Goal: Transaction & Acquisition: Purchase product/service

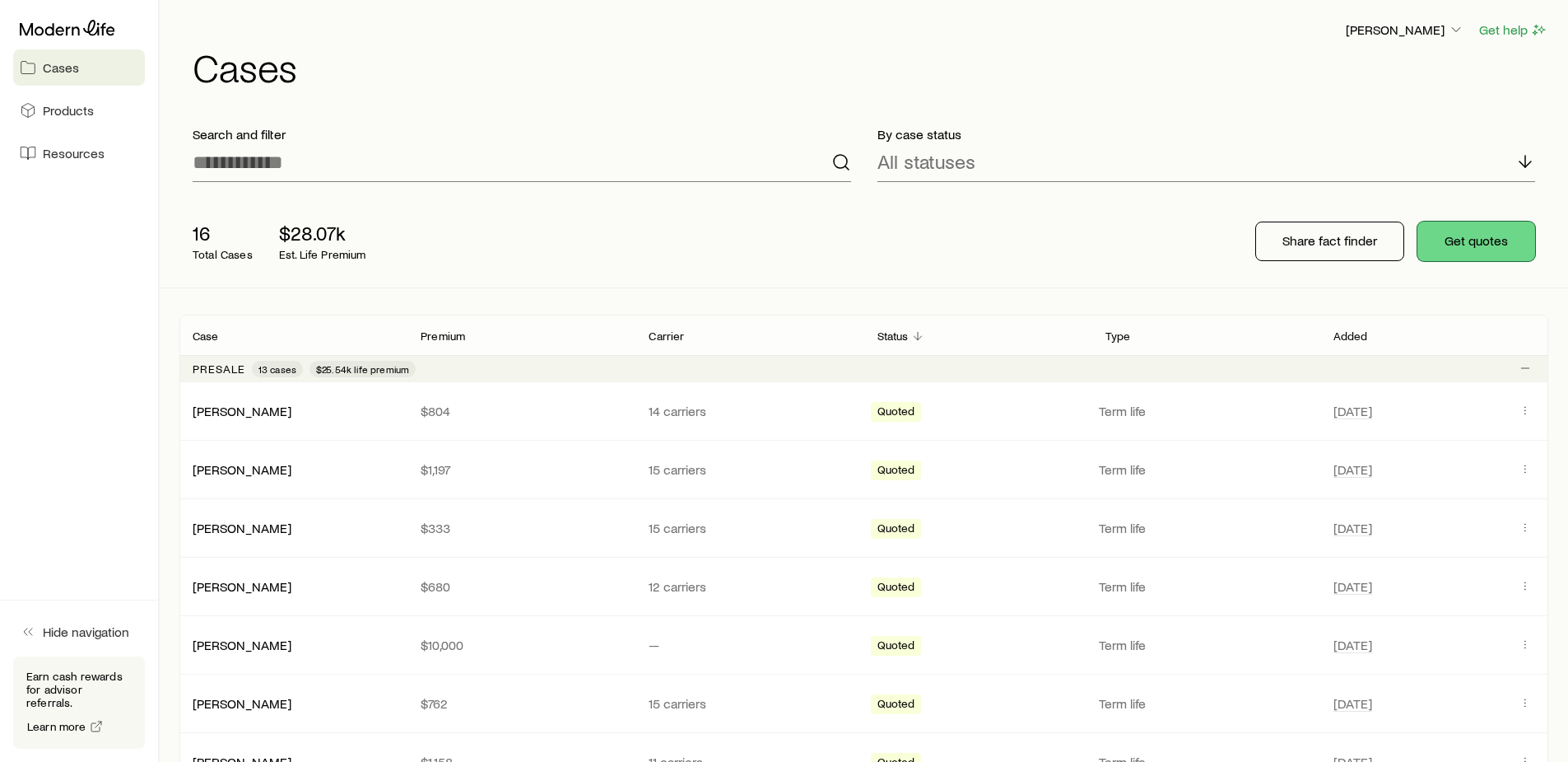
click at [1476, 239] on button "Get quotes" at bounding box center [1476, 241] width 118 height 40
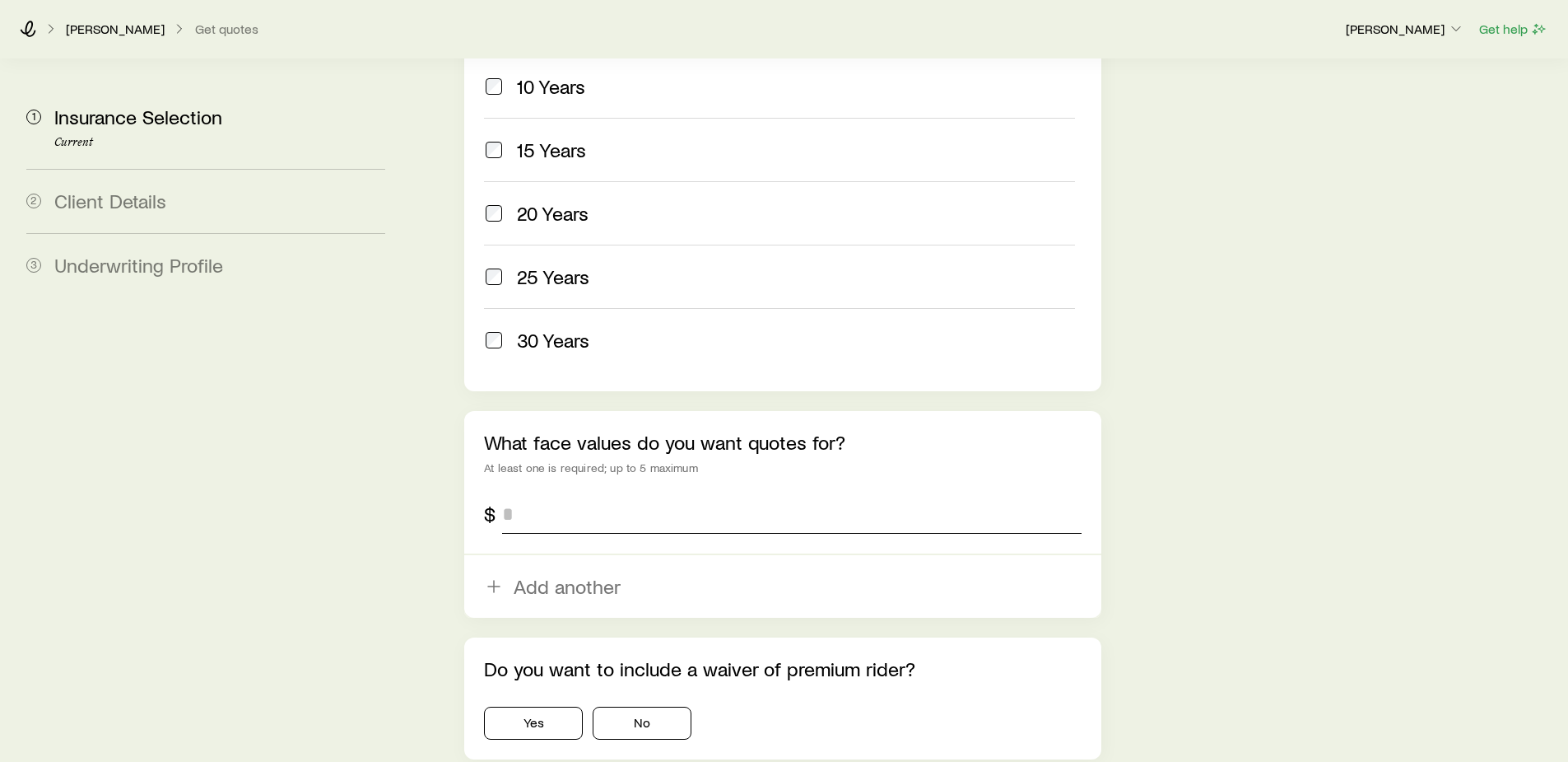
scroll to position [823, 0]
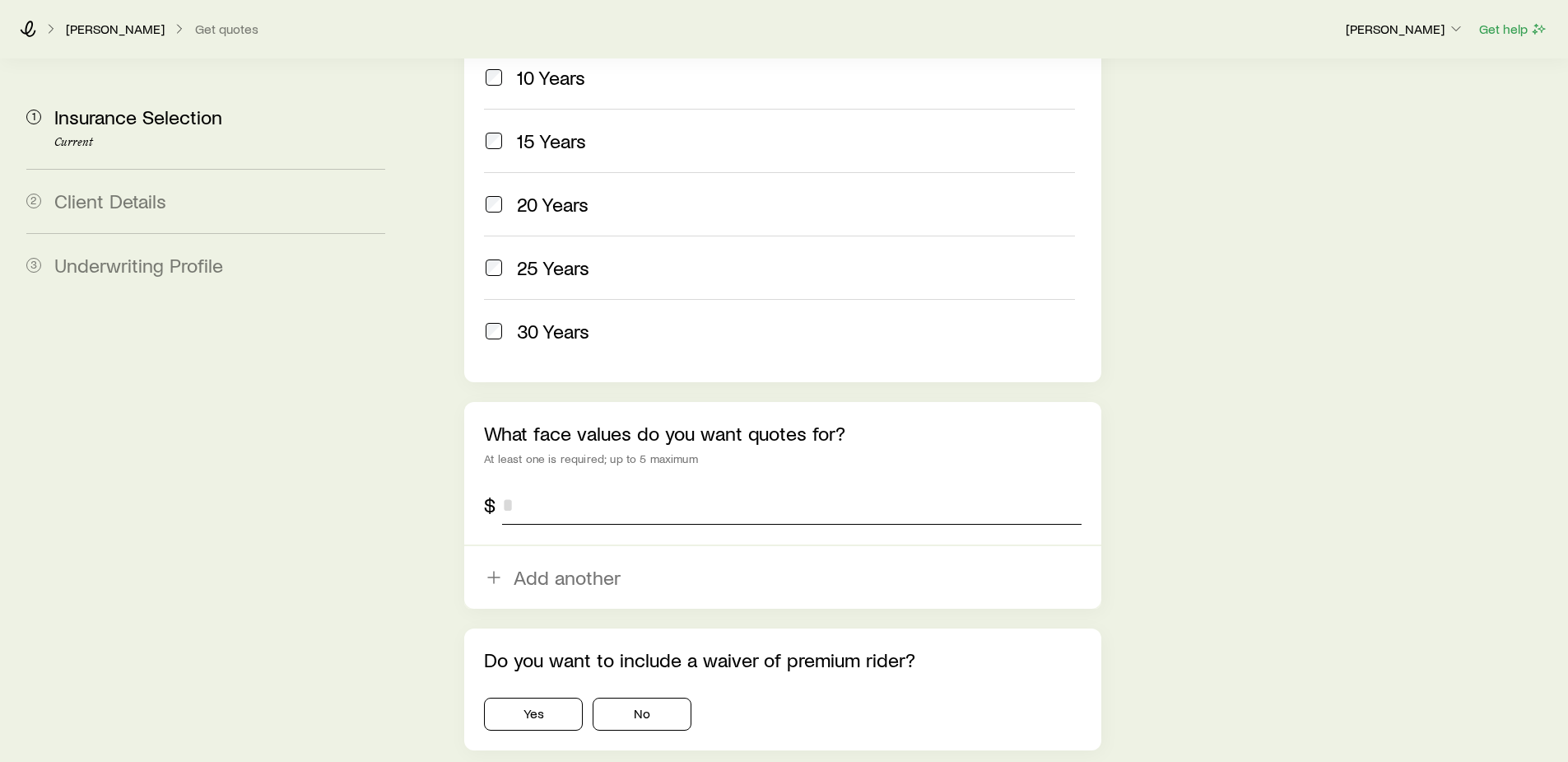
click at [581, 485] on input "tel" at bounding box center [791, 505] width 578 height 40
type input "*******"
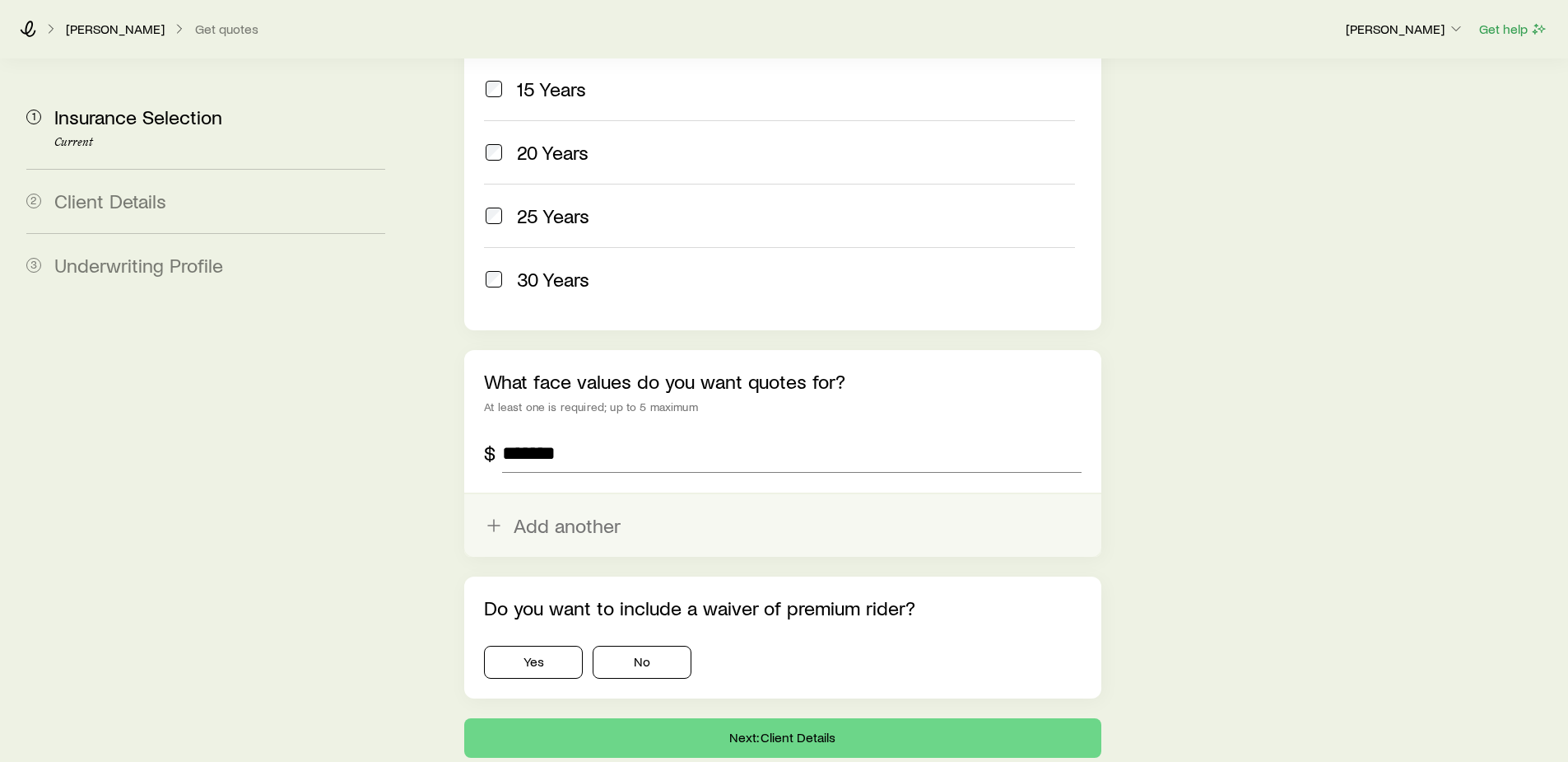
scroll to position [937, 0]
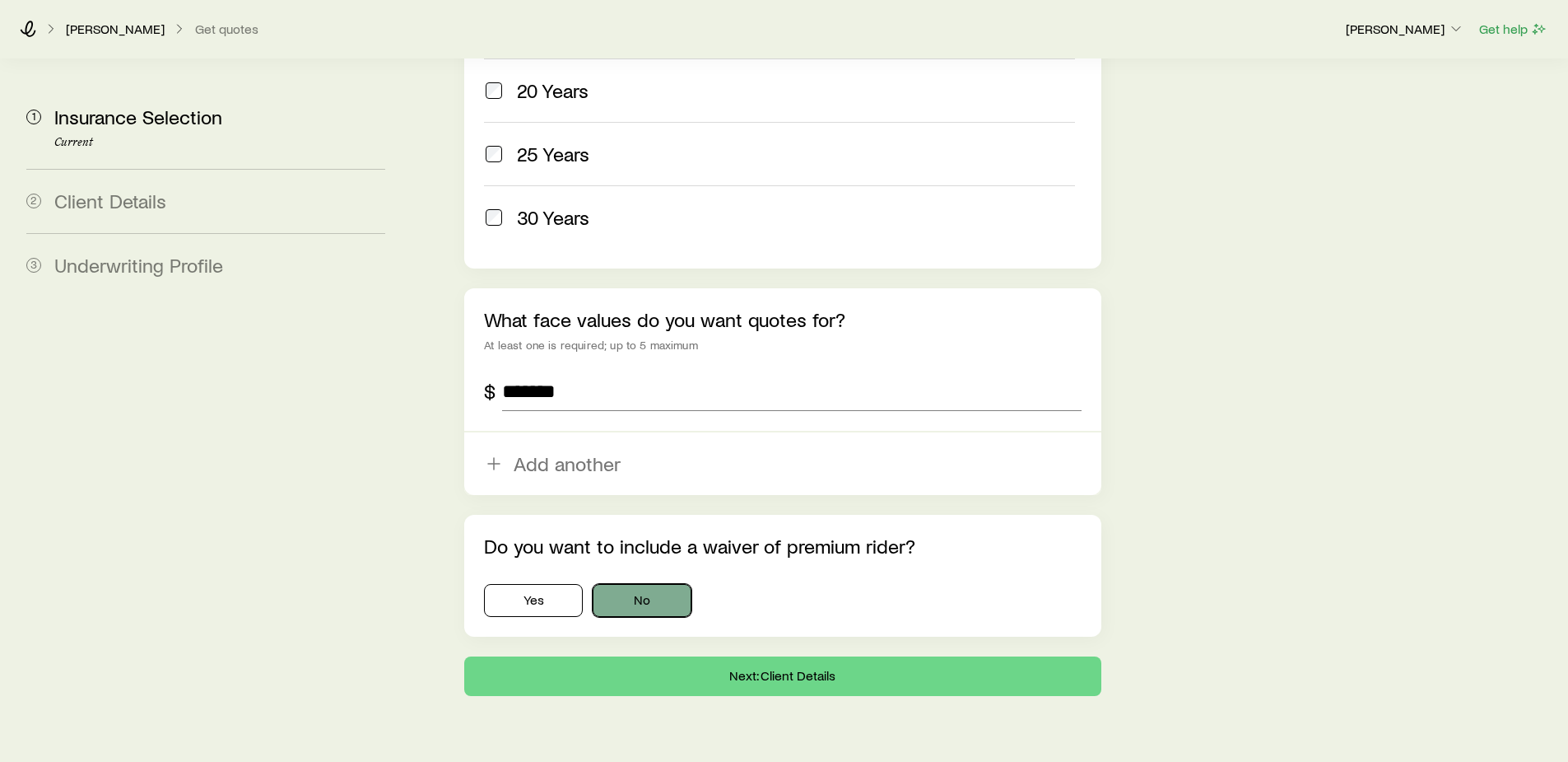
click at [632, 584] on button "No" at bounding box center [641, 600] width 99 height 33
click at [797, 657] on button "Next: Client Details" at bounding box center [782, 677] width 636 height 40
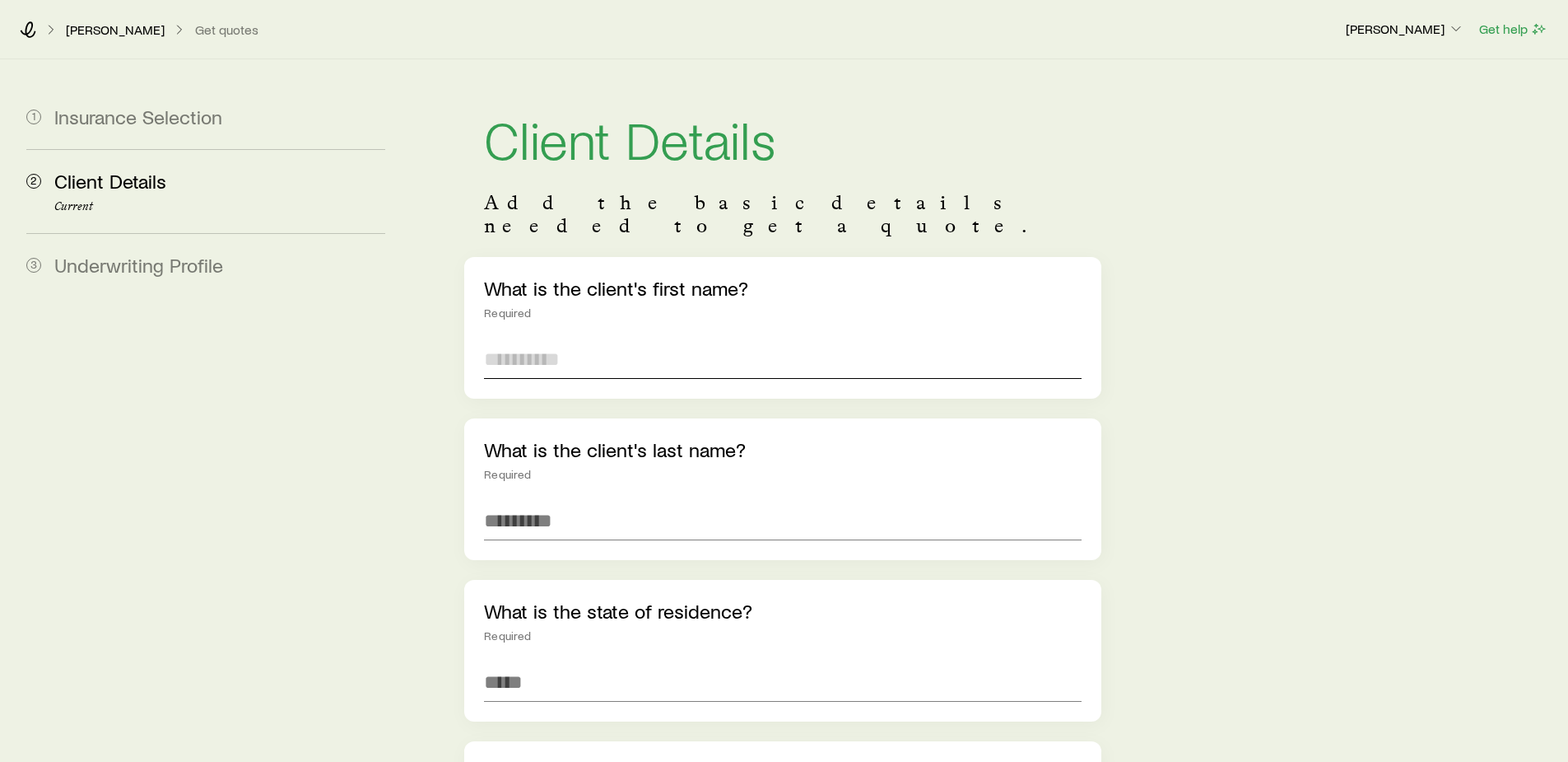
click at [571, 343] on input "text" at bounding box center [782, 359] width 597 height 40
type input "*********"
type input "****"
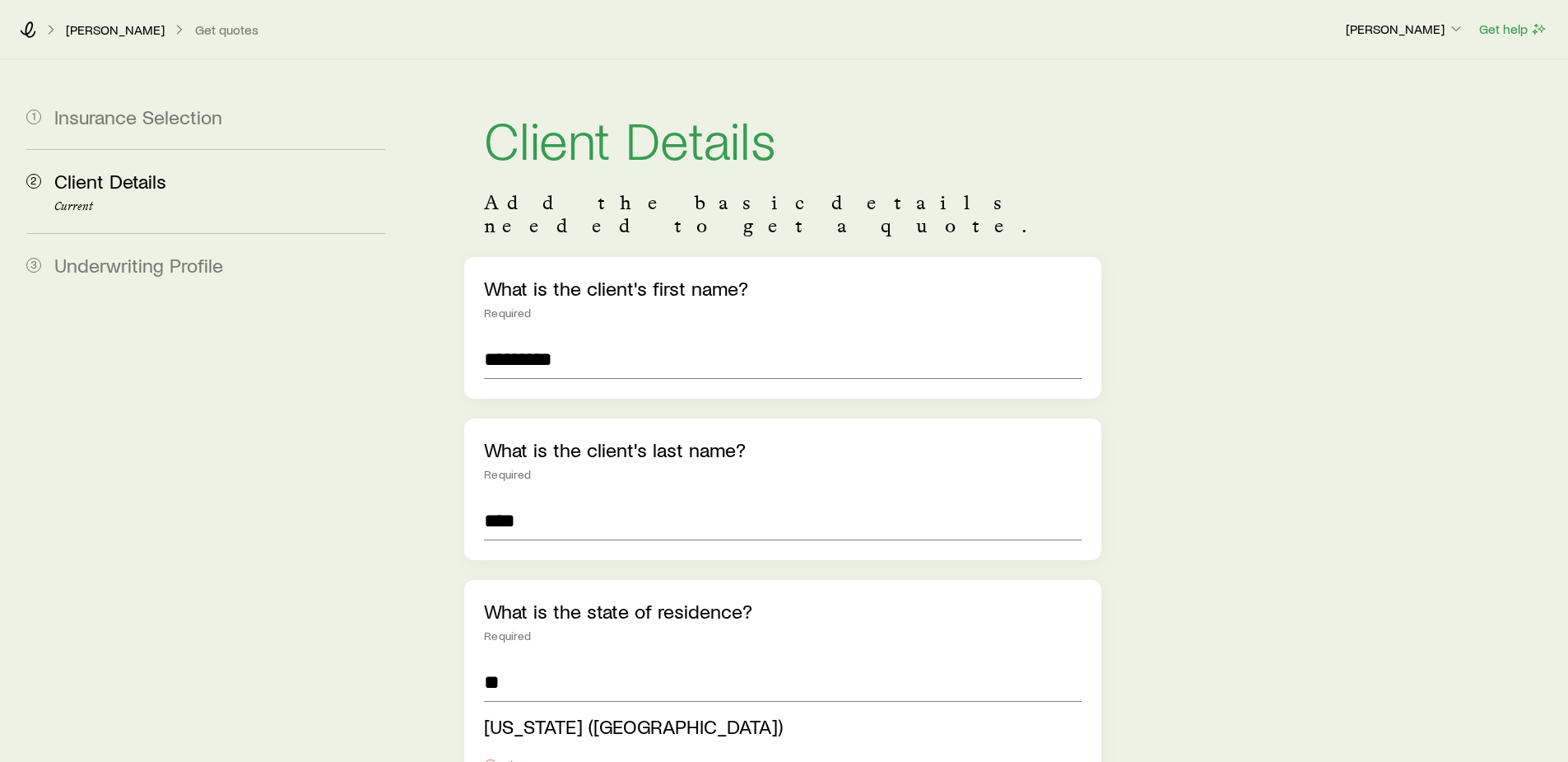
drag, startPoint x: 528, startPoint y: 711, endPoint x: 544, endPoint y: 699, distance: 20.0
click at [529, 714] on span "[US_STATE] ([GEOGRAPHIC_DATA])" at bounding box center [633, 726] width 298 height 24
type input "**********"
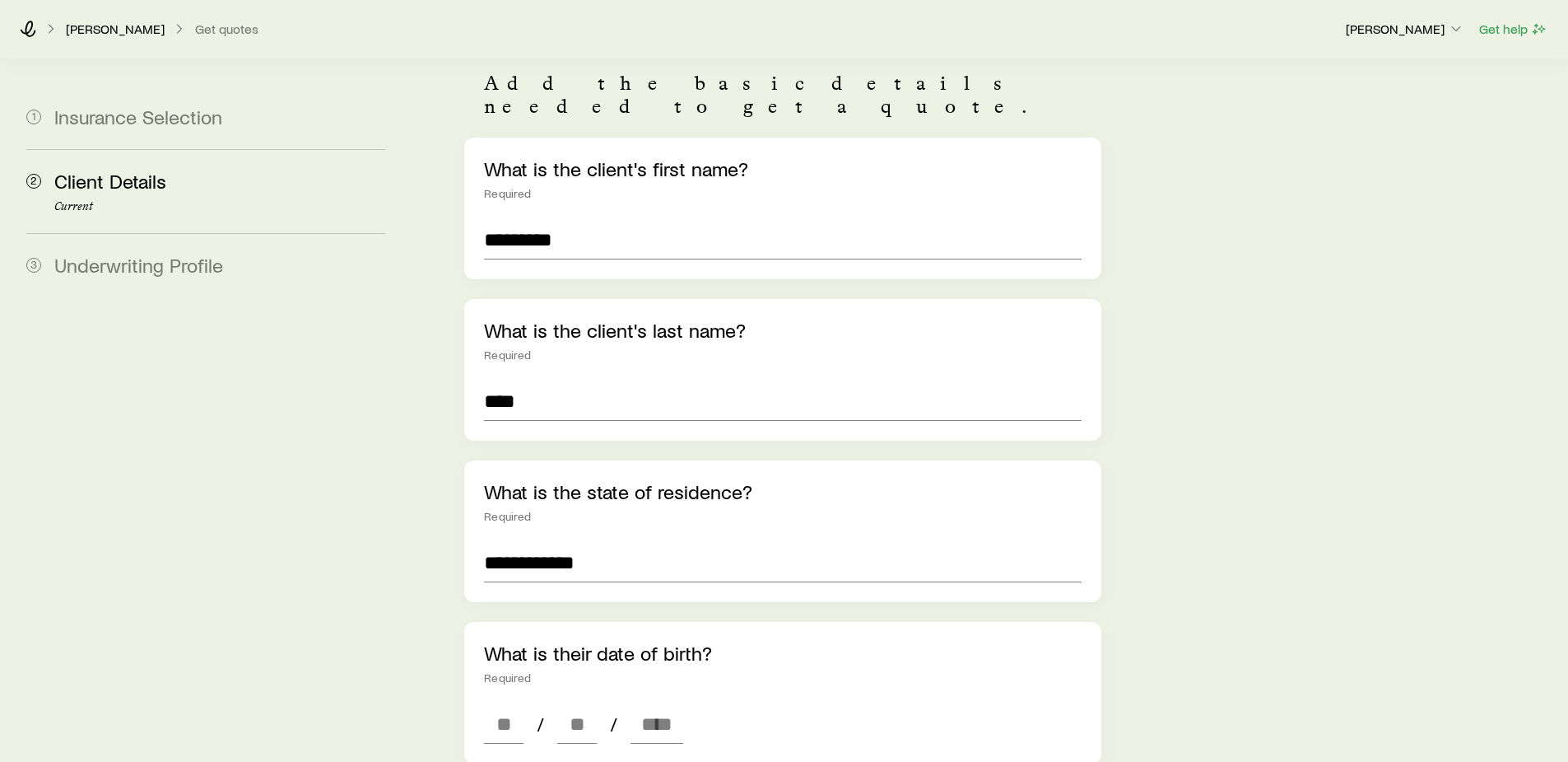
scroll to position [247, 0]
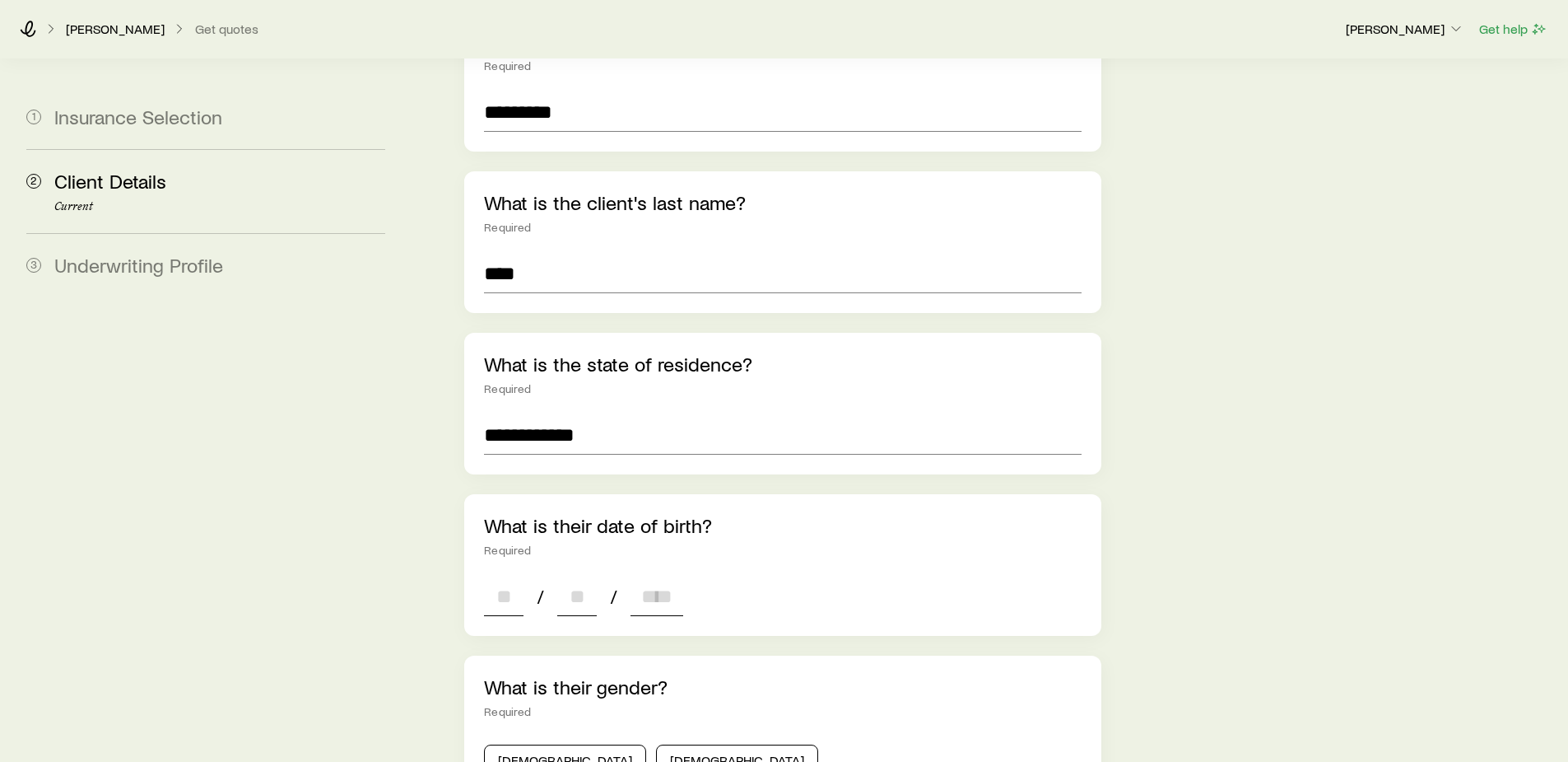
click at [510, 576] on input at bounding box center [504, 596] width 40 height 40
type input "**"
type input "****"
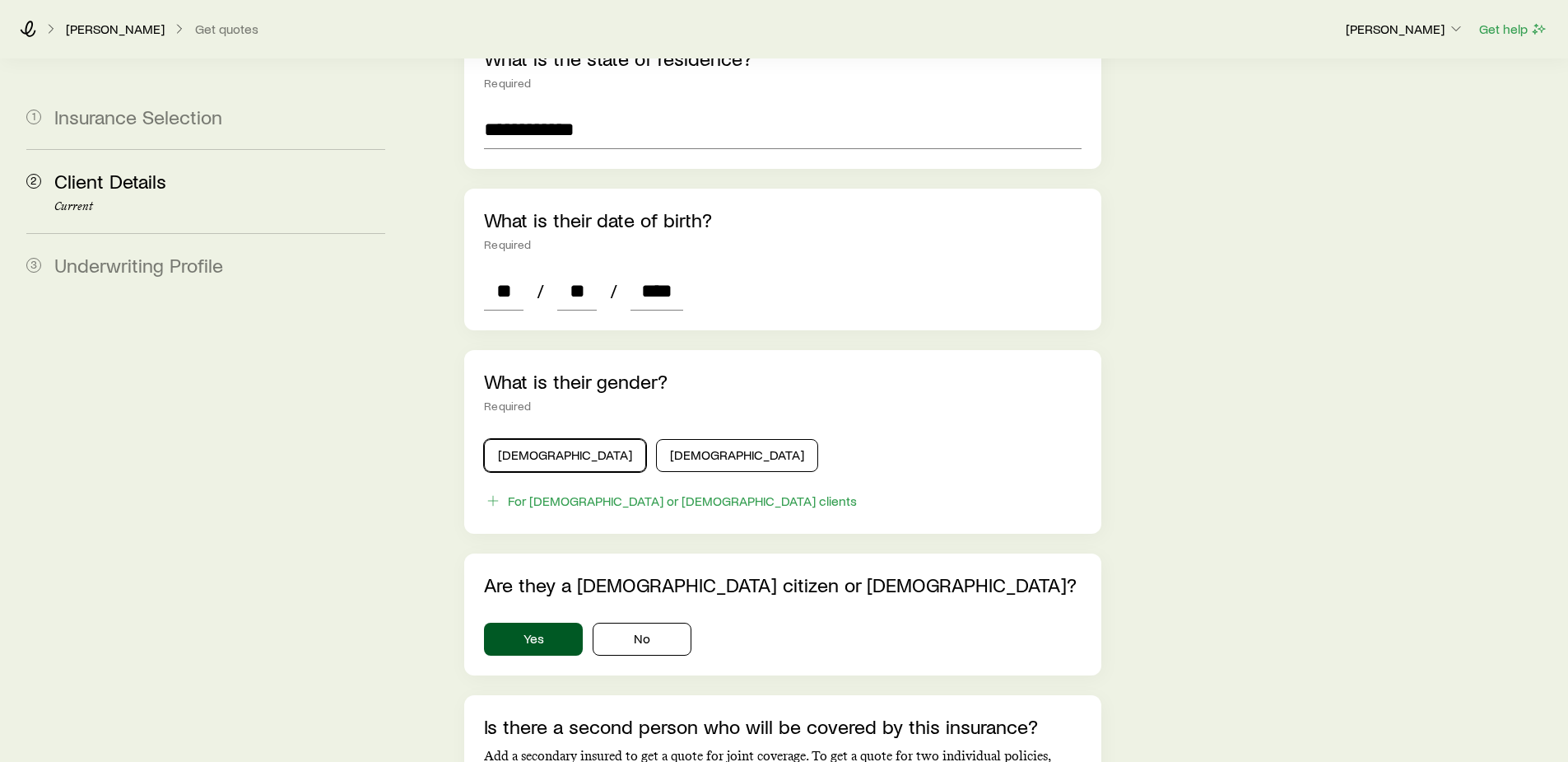
scroll to position [576, 0]
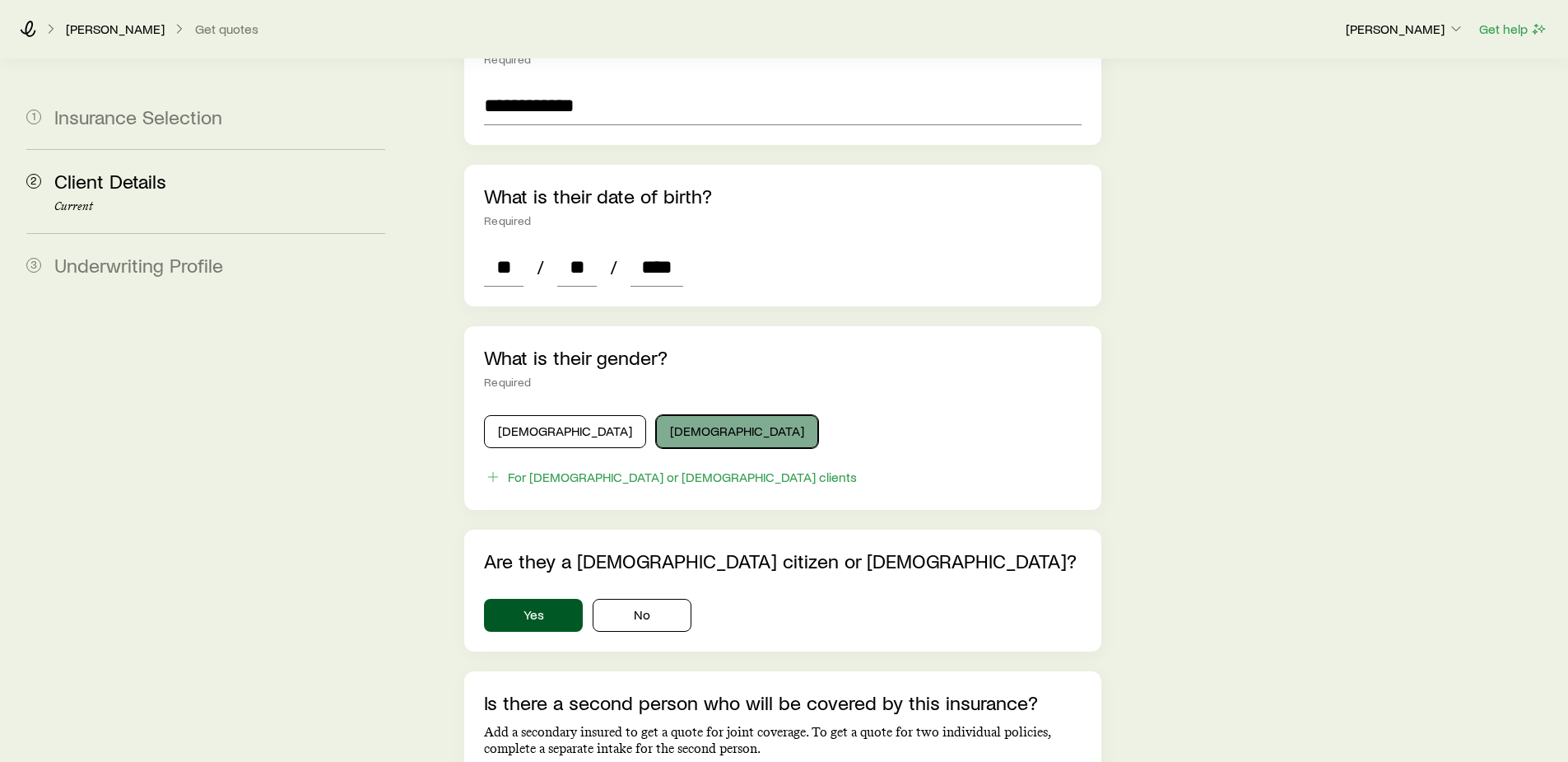
click at [656, 415] on button "[DEMOGRAPHIC_DATA]" at bounding box center [738, 432] width 162 height 33
click at [530, 599] on button "Yes" at bounding box center [533, 615] width 99 height 33
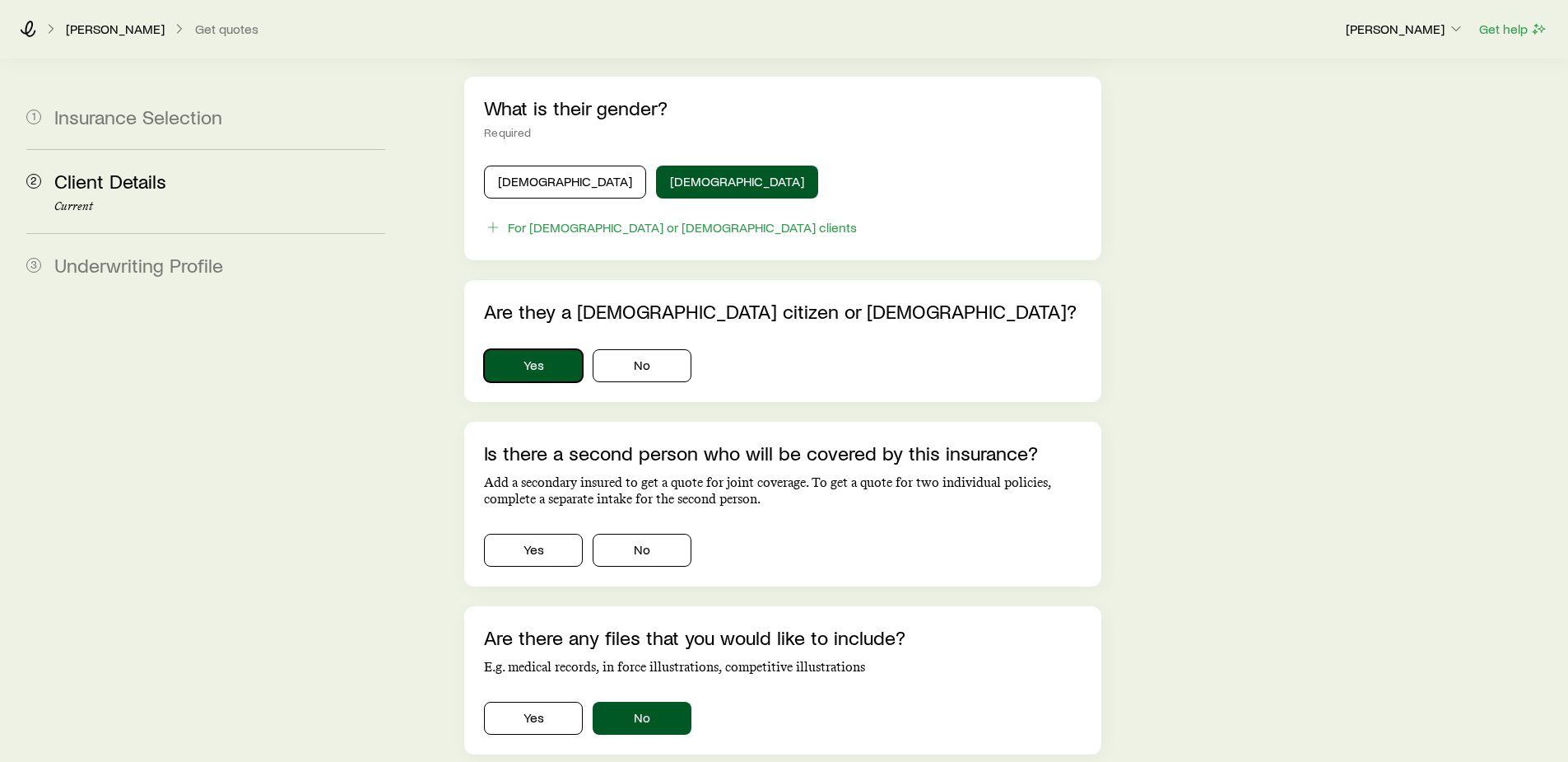
scroll to position [905, 0]
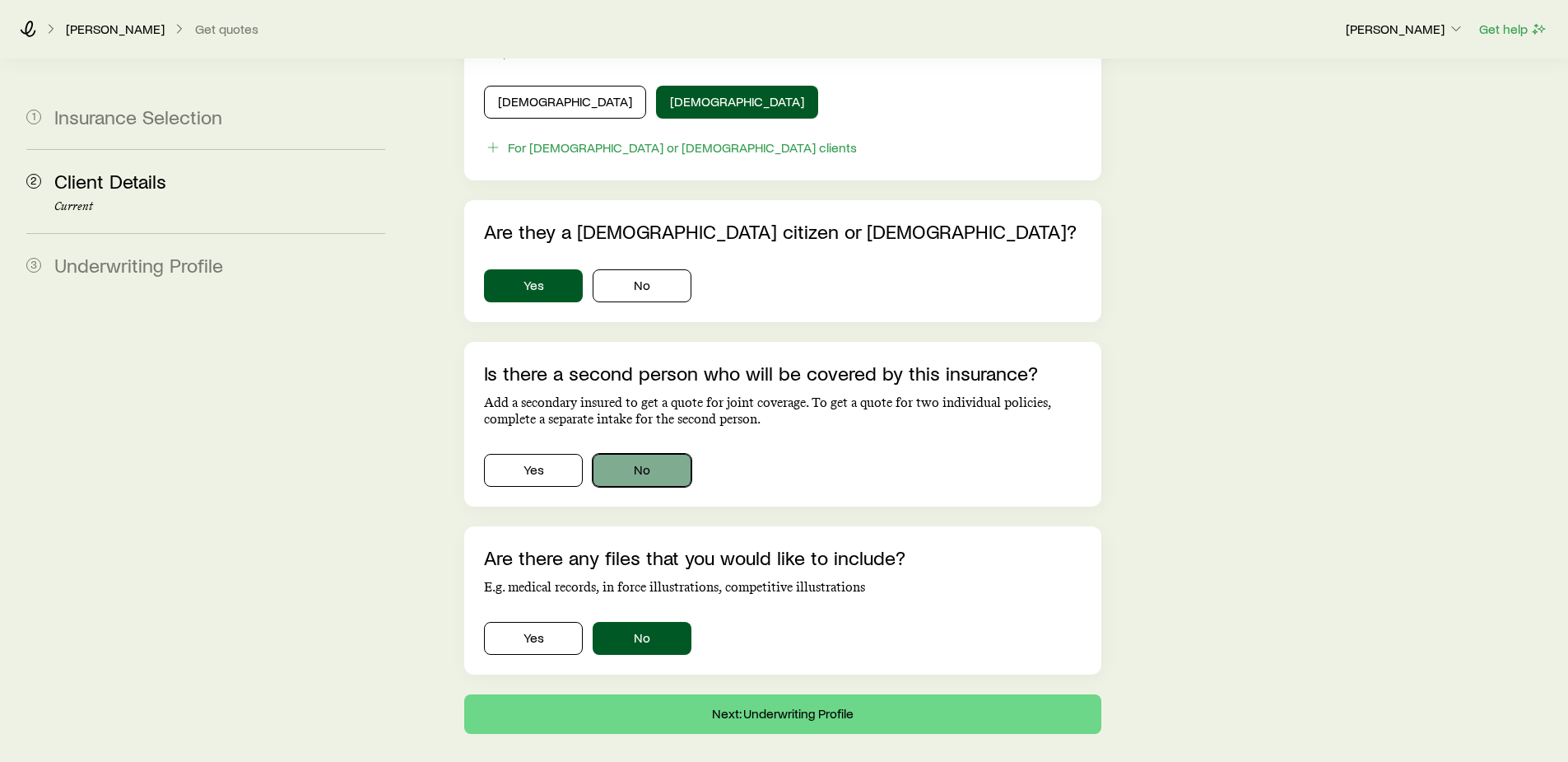
click at [643, 454] on button "No" at bounding box center [641, 470] width 99 height 33
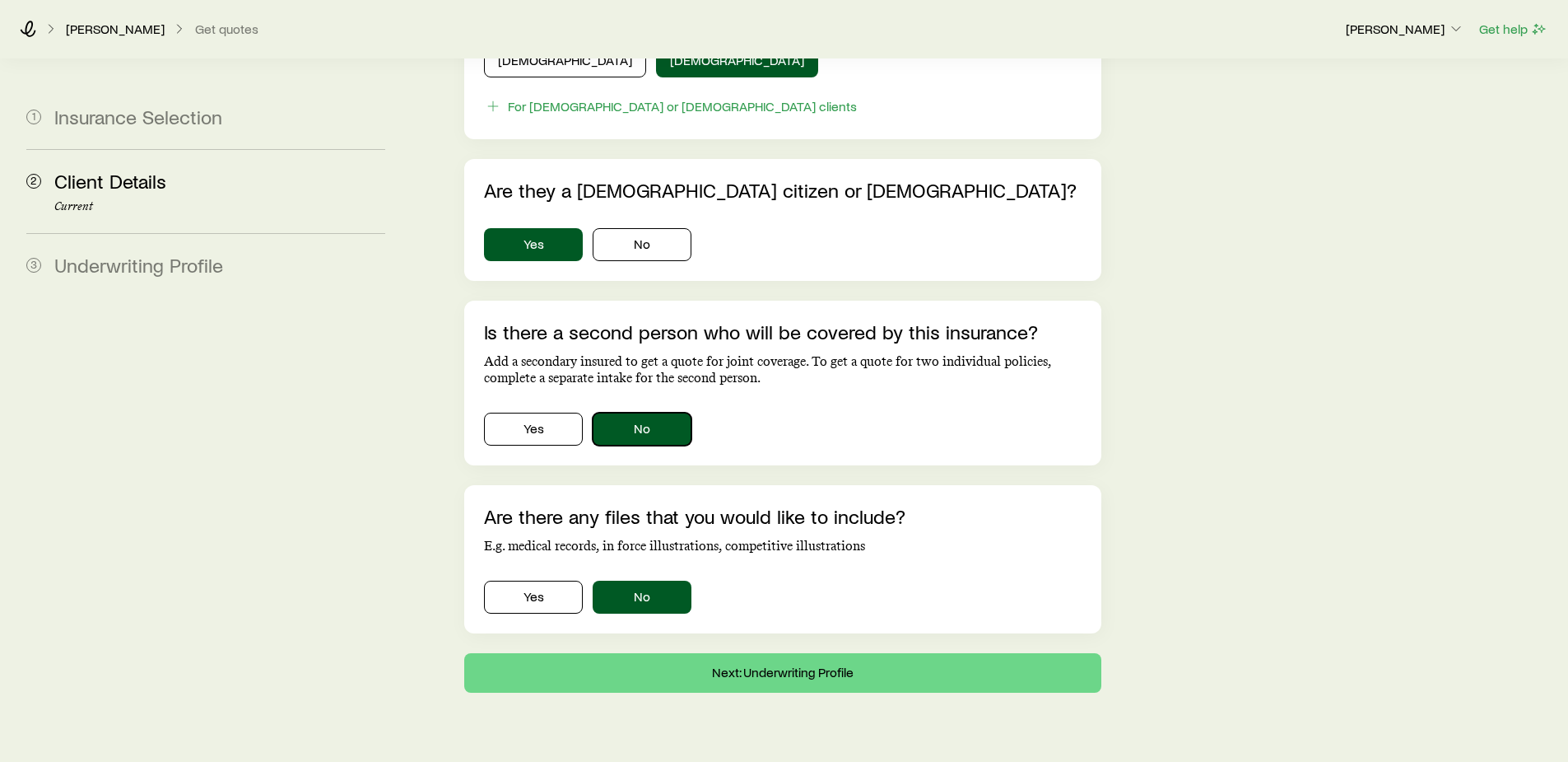
scroll to position [967, 0]
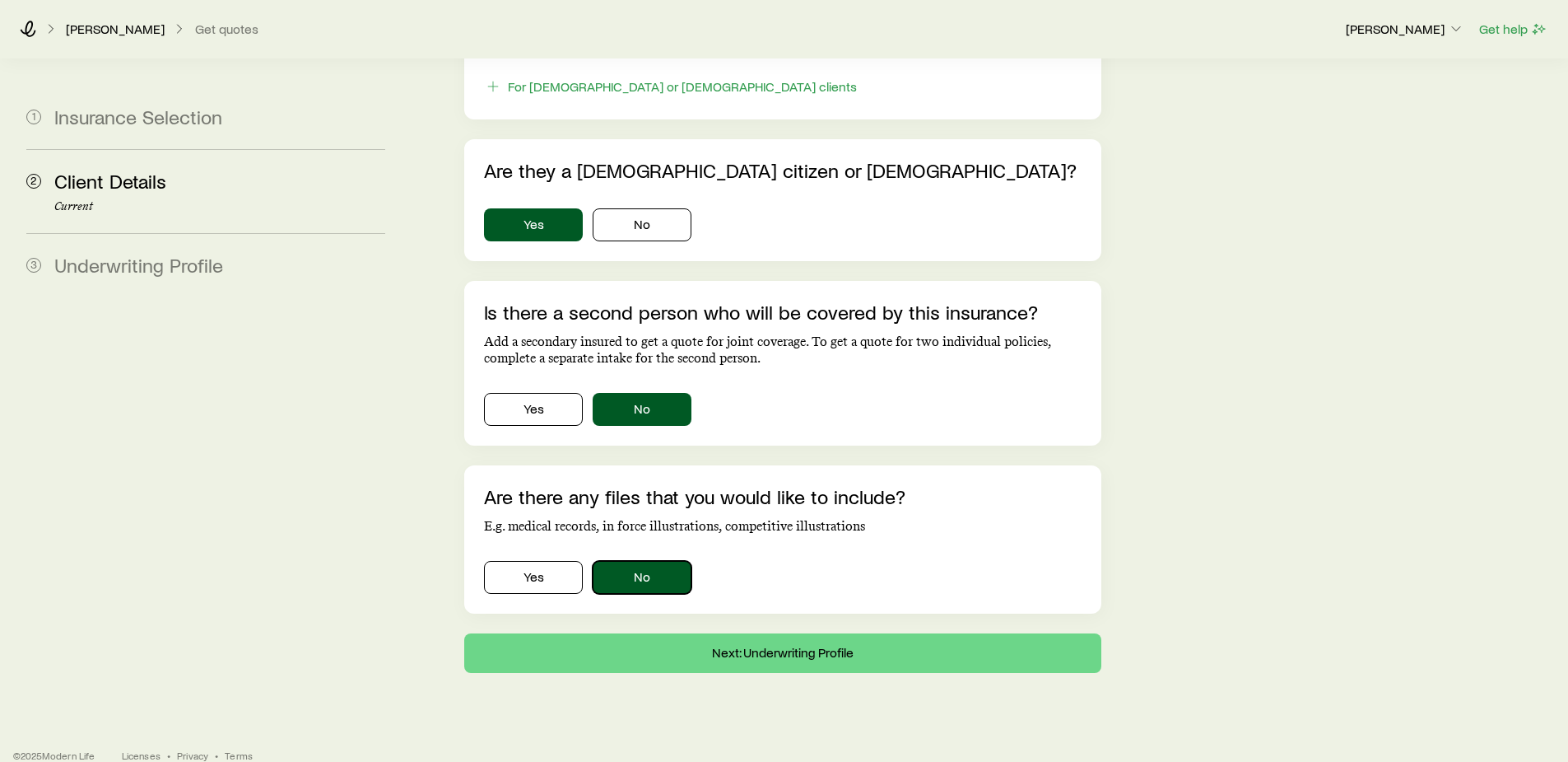
click at [654, 561] on button "No" at bounding box center [641, 577] width 99 height 33
click at [786, 633] on button "Next: Underwriting Profile" at bounding box center [782, 653] width 636 height 40
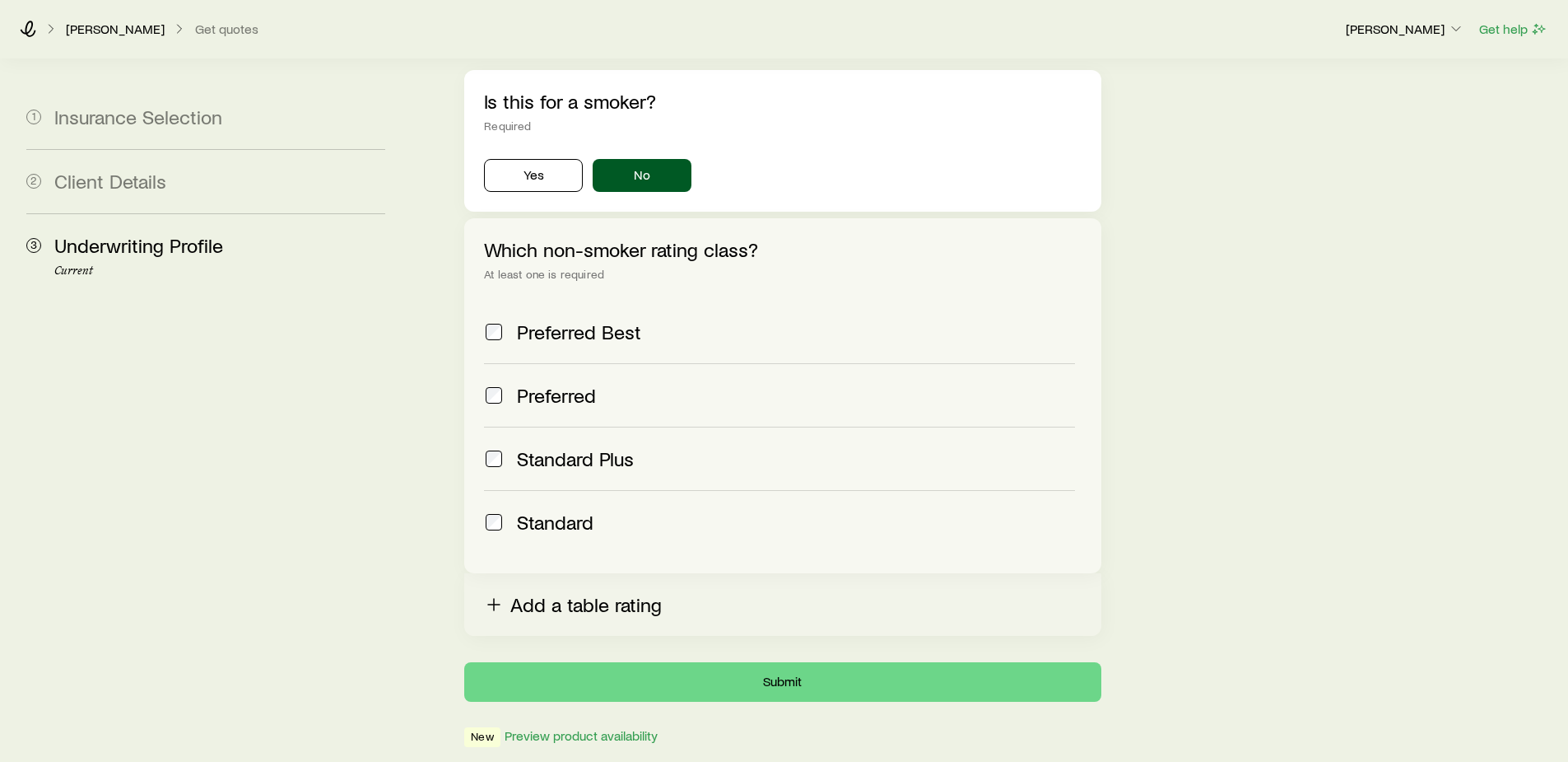
scroll to position [598, 0]
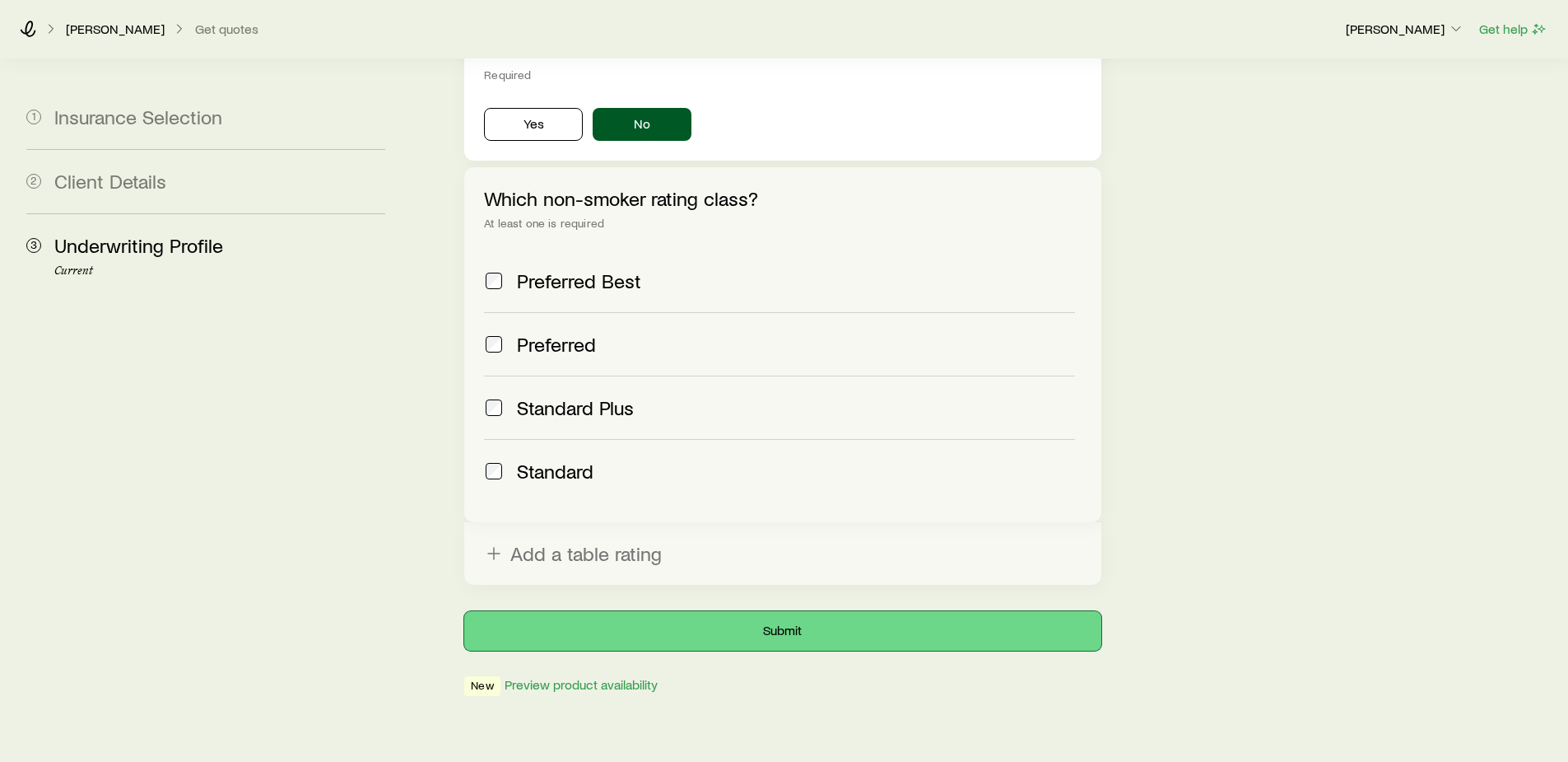
click at [784, 611] on button "Submit" at bounding box center [782, 631] width 636 height 40
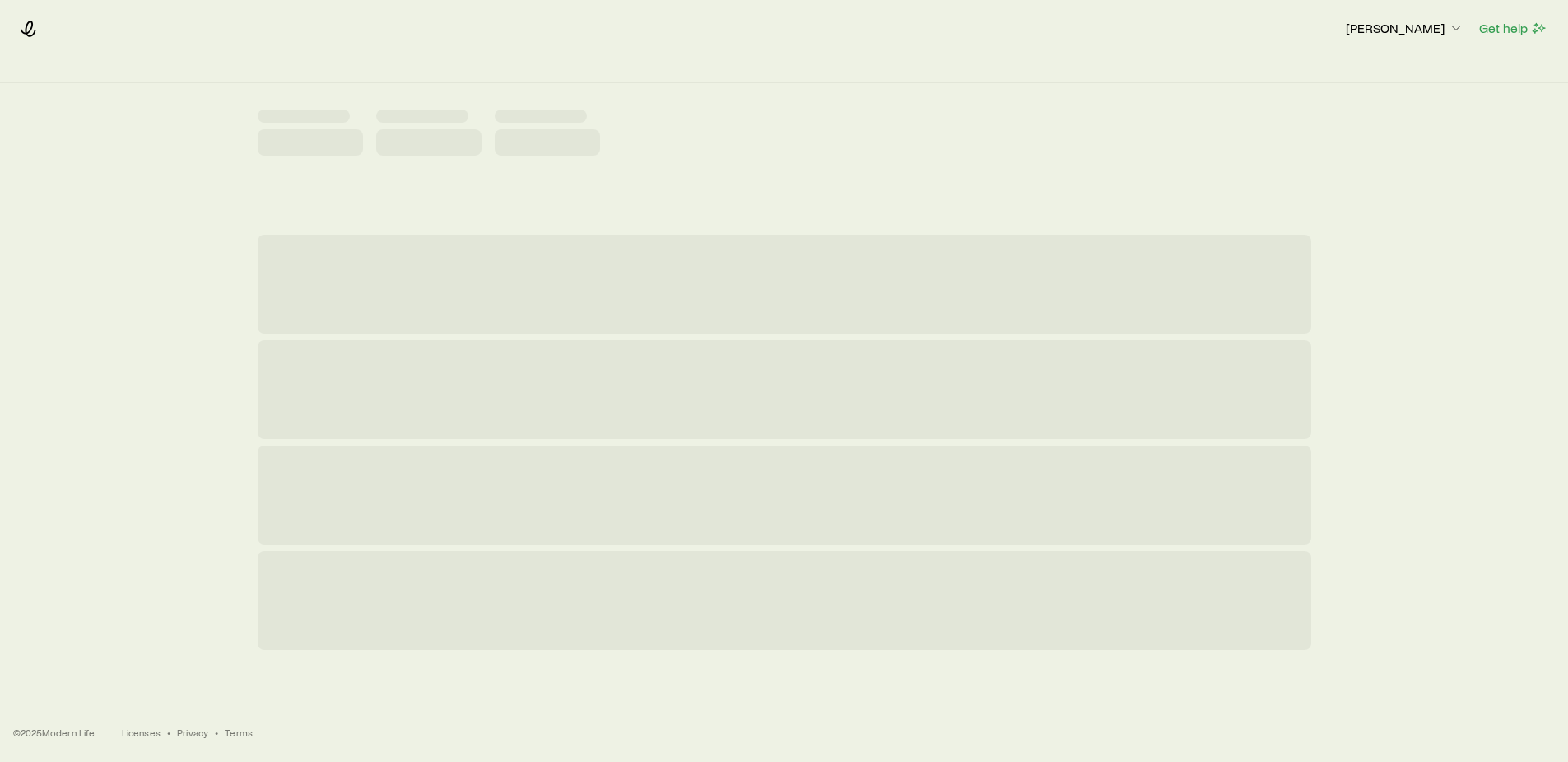
scroll to position [0, 0]
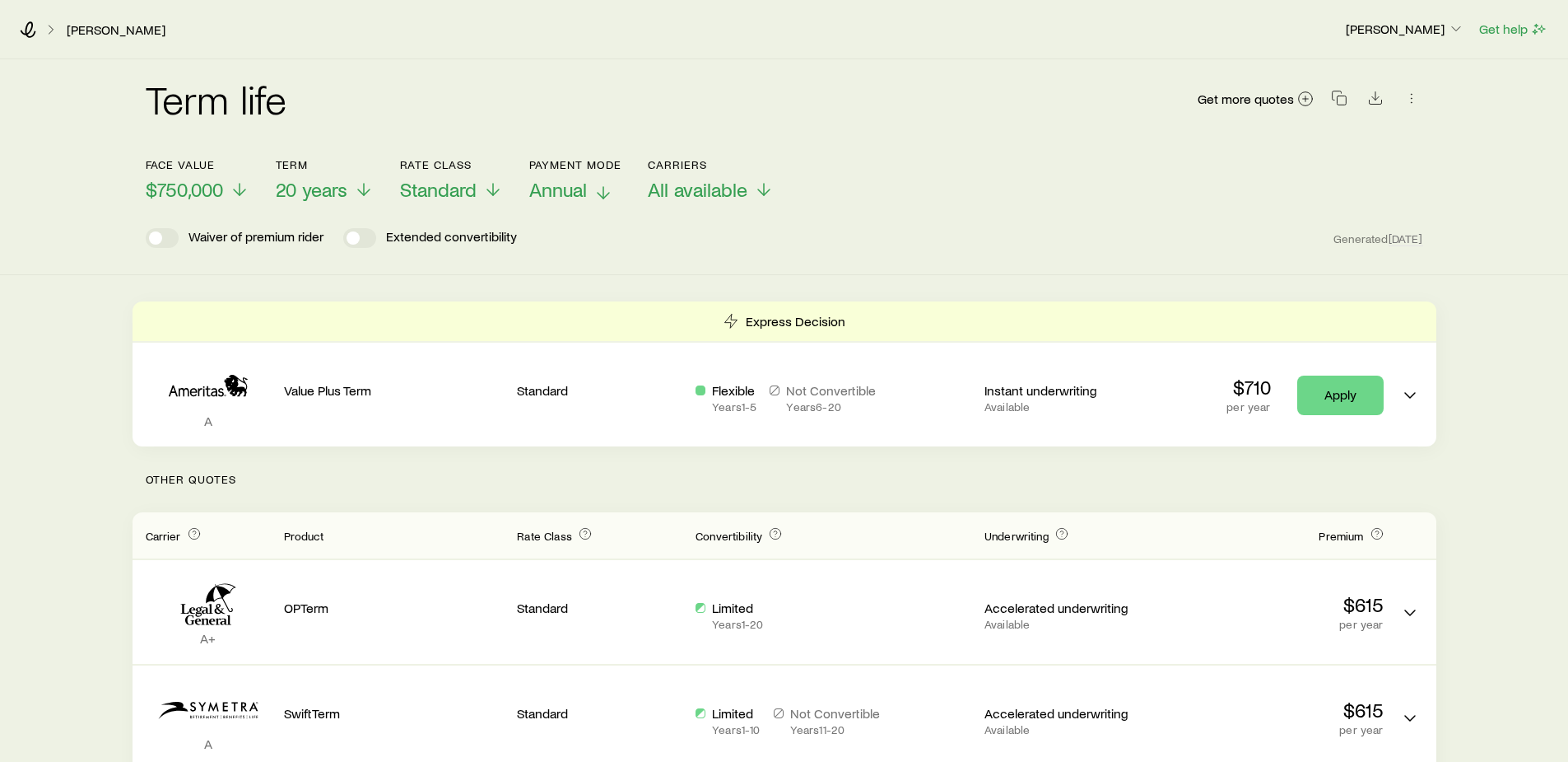
click at [572, 190] on span "Annual" at bounding box center [559, 190] width 58 height 23
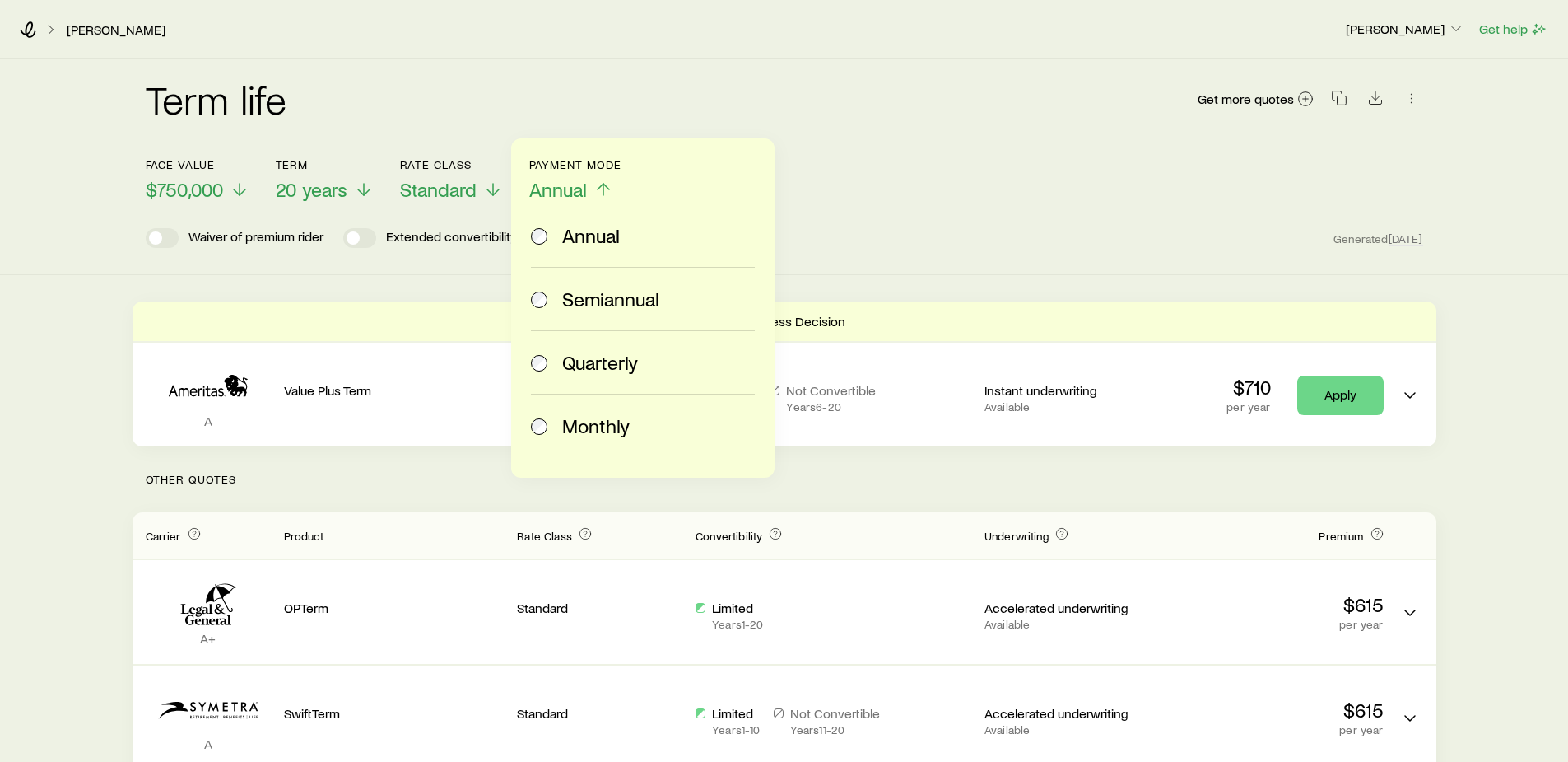
click at [588, 431] on span "Monthly" at bounding box center [595, 426] width 67 height 23
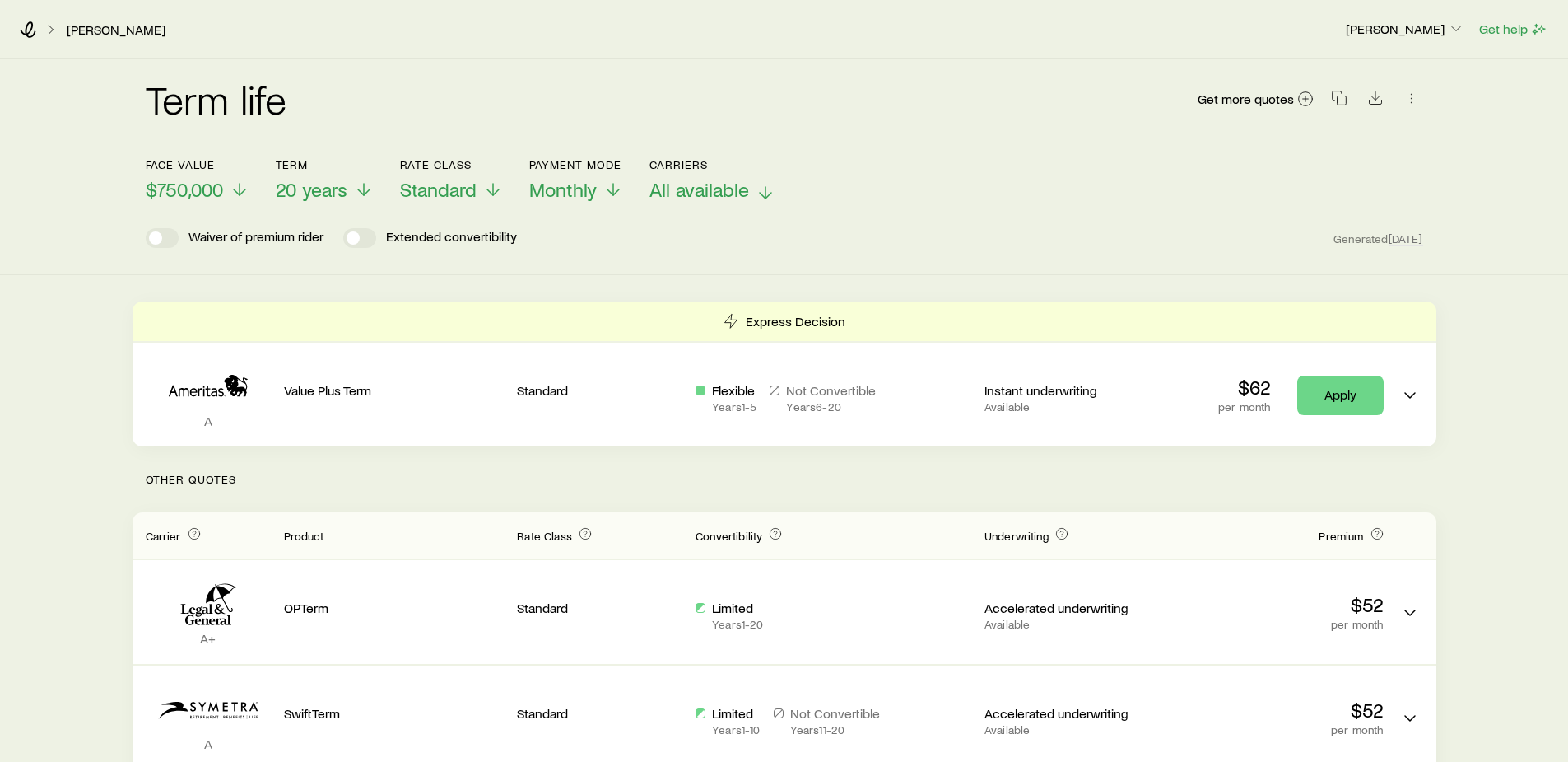
click at [666, 185] on span "All available" at bounding box center [699, 190] width 99 height 23
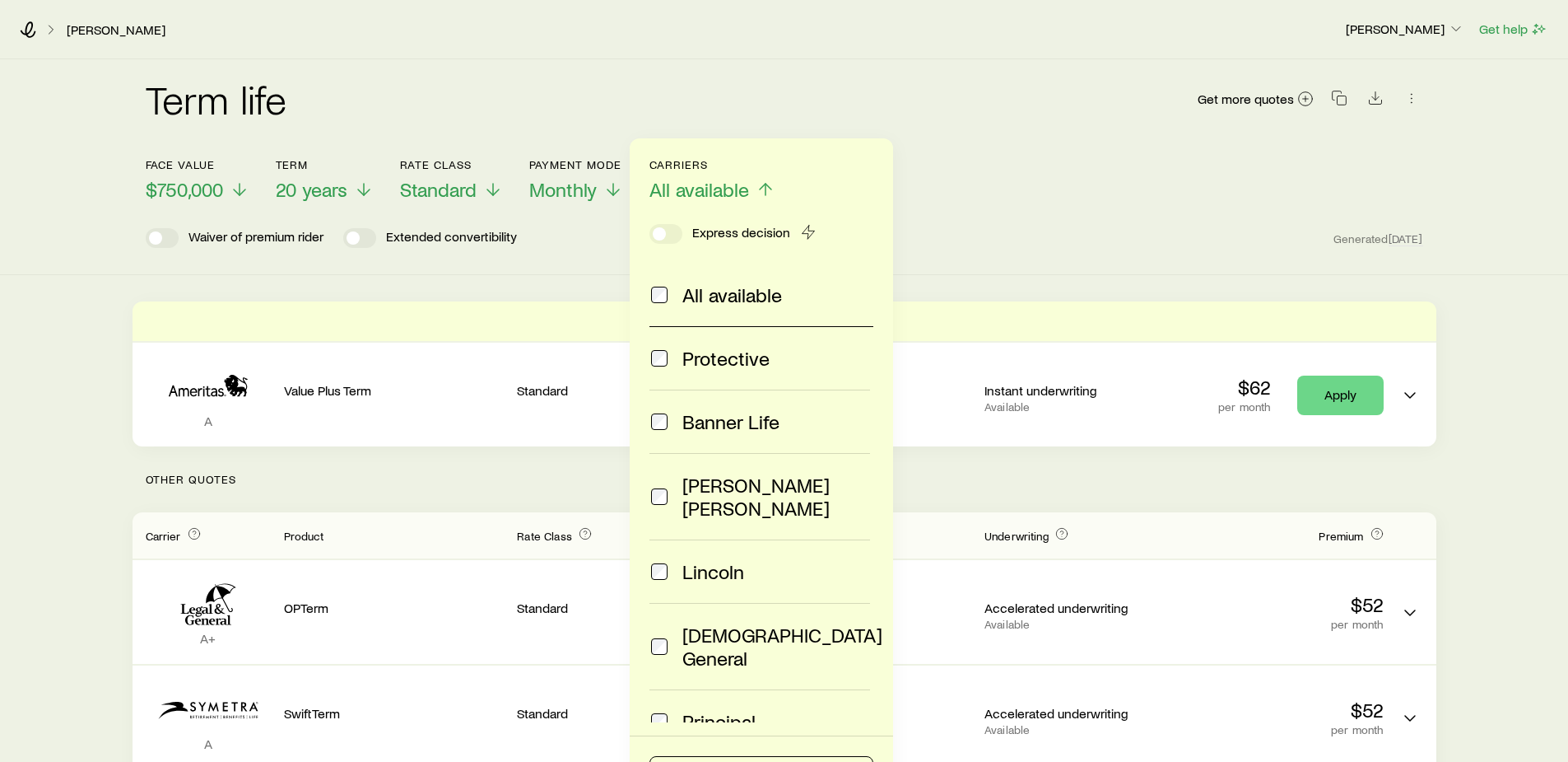
click at [658, 303] on span at bounding box center [660, 295] width 20 height 23
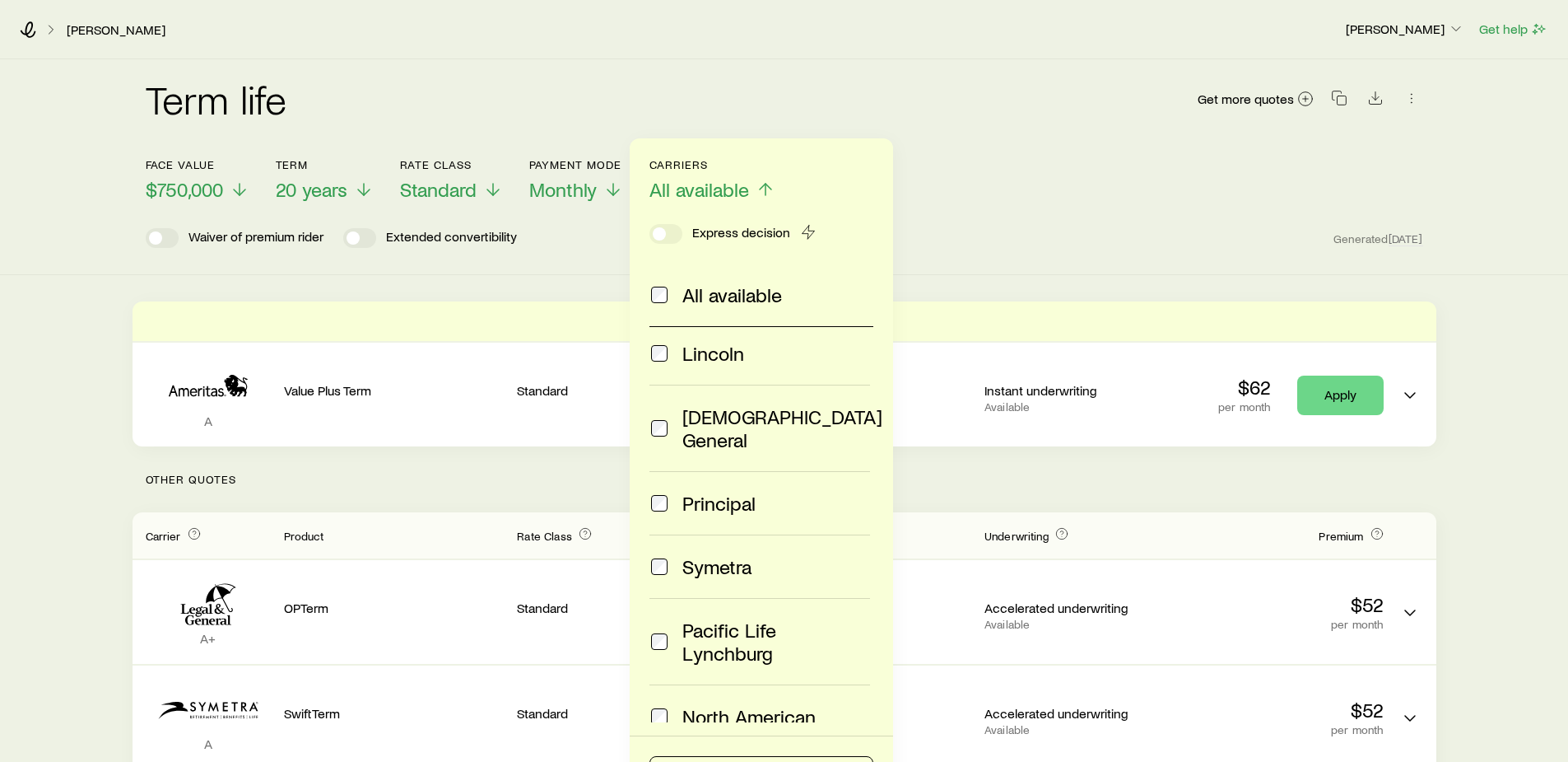
scroll to position [247, 0]
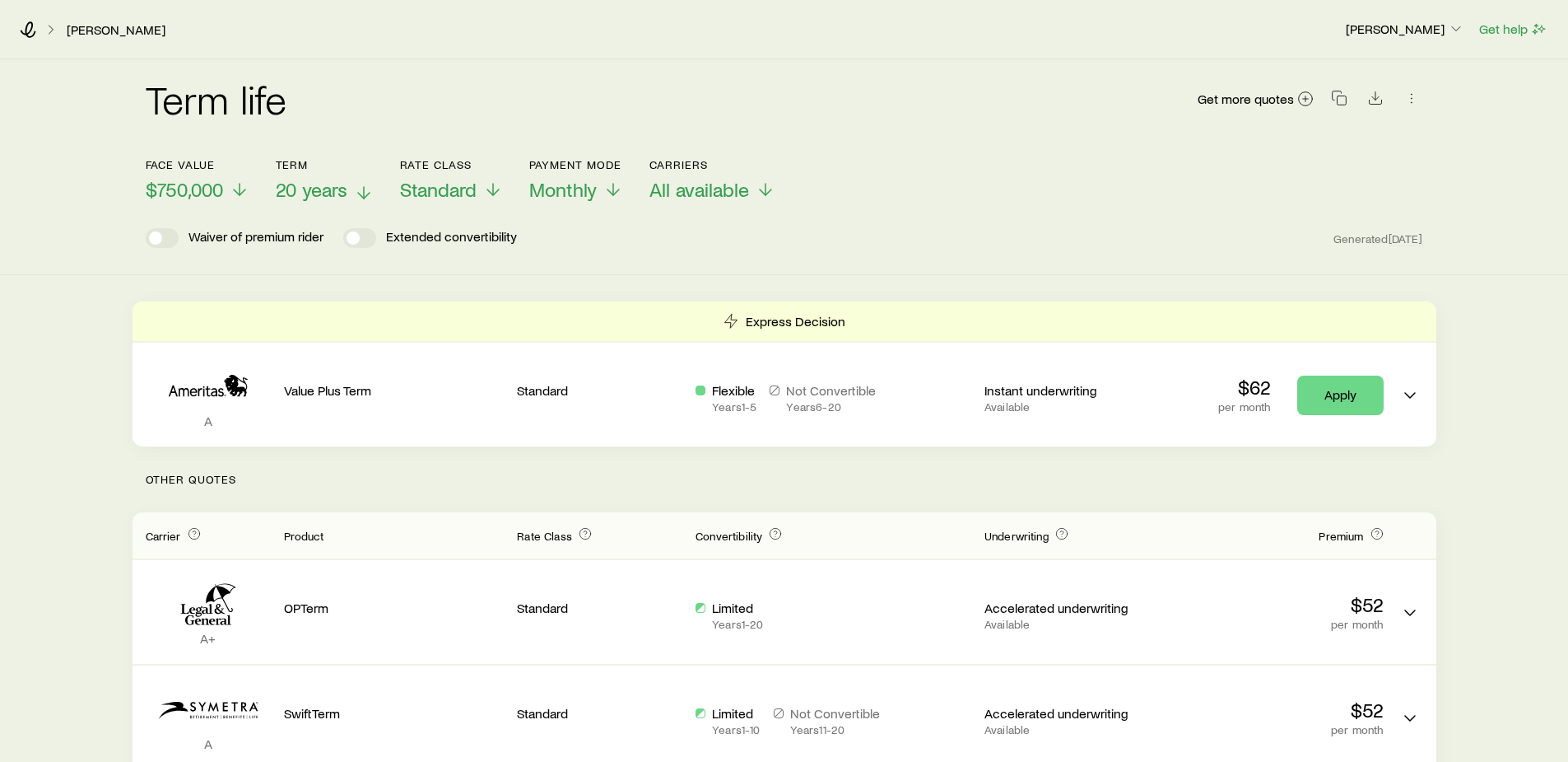
click at [323, 190] on span "20 years" at bounding box center [312, 190] width 71 height 23
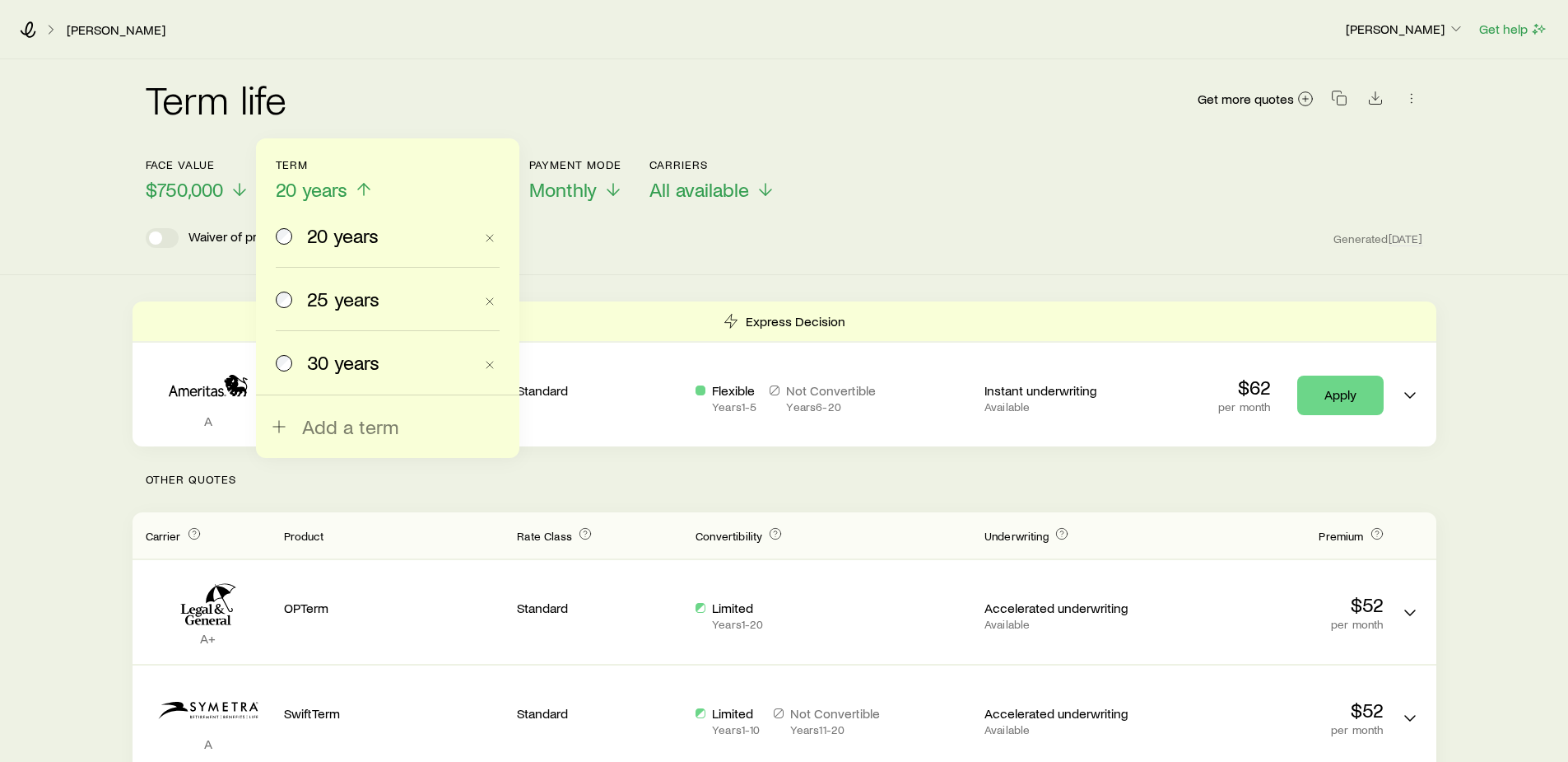
click at [325, 294] on span "25 years" at bounding box center [342, 299] width 72 height 23
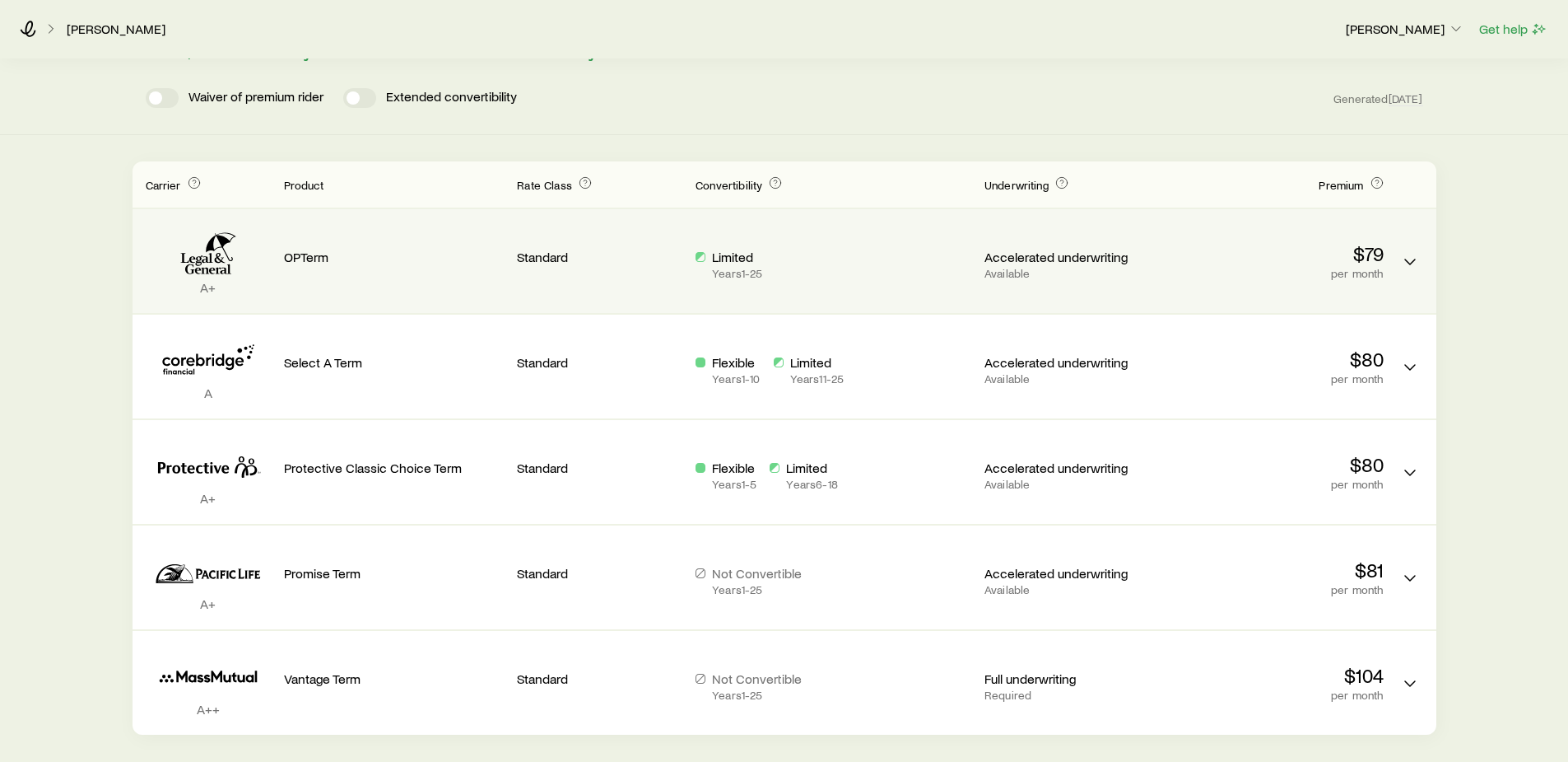
scroll to position [0, 0]
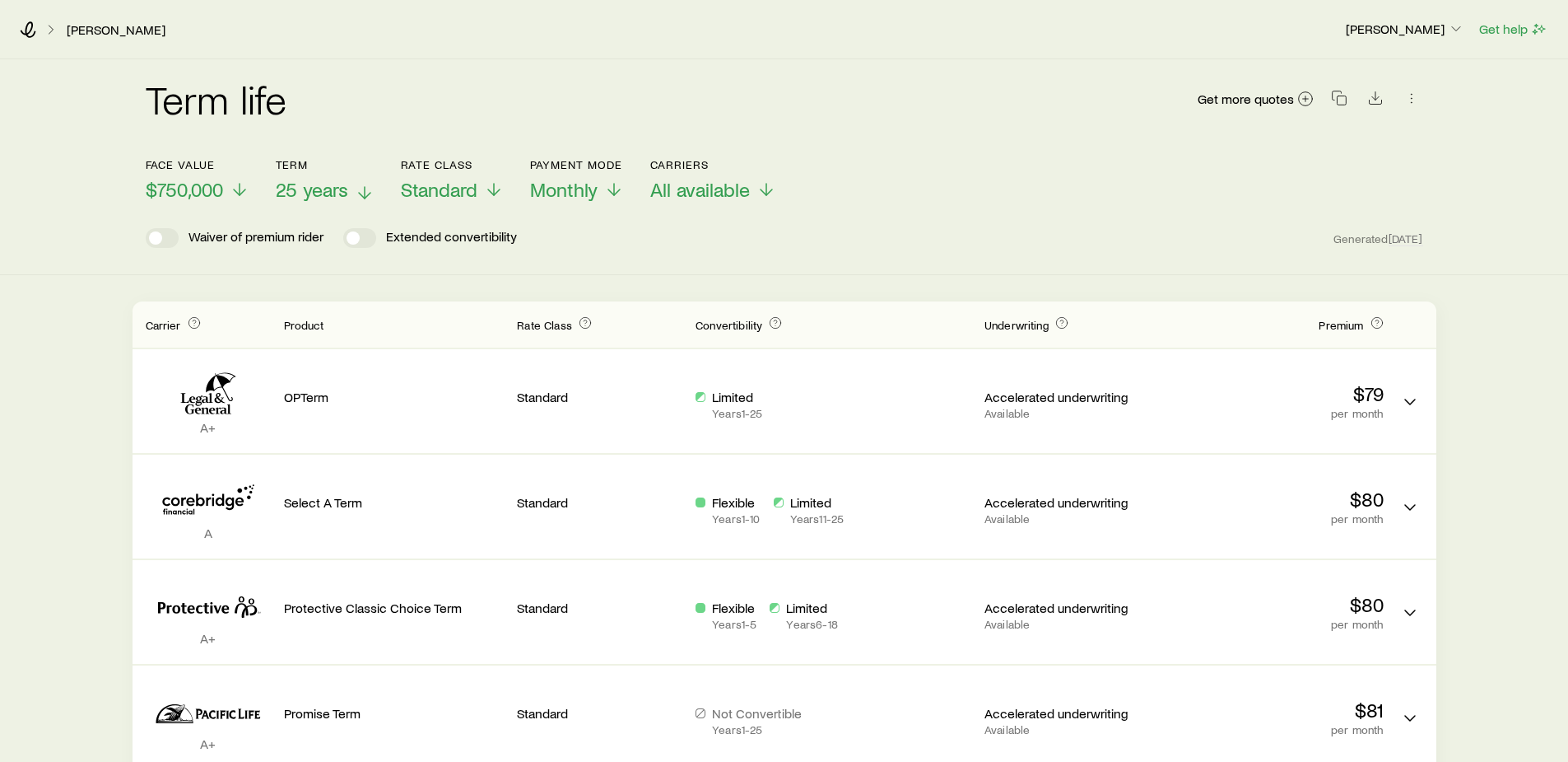
click at [318, 187] on span "25 years" at bounding box center [312, 190] width 72 height 23
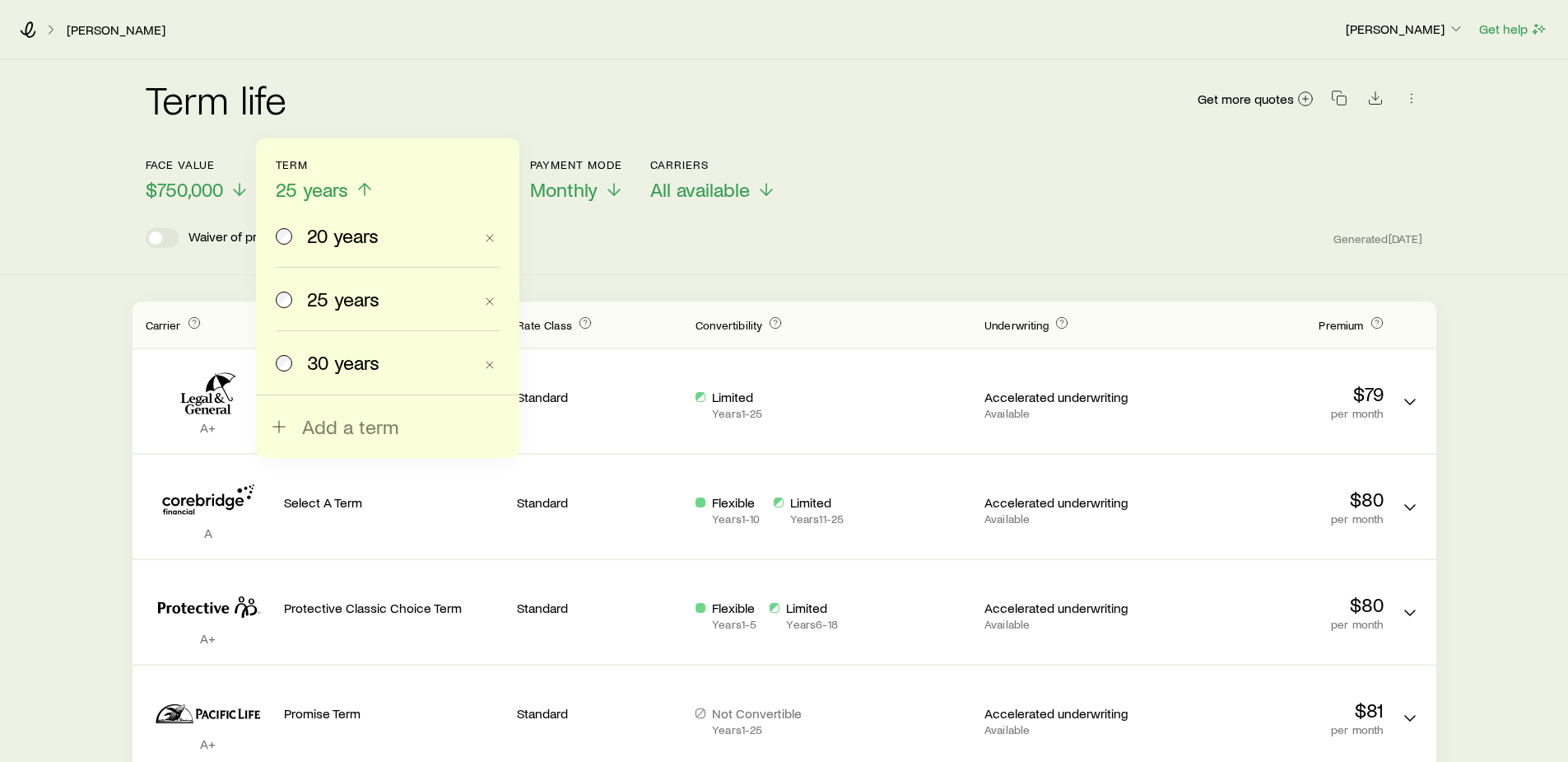
click at [325, 363] on span "30 years" at bounding box center [342, 362] width 72 height 23
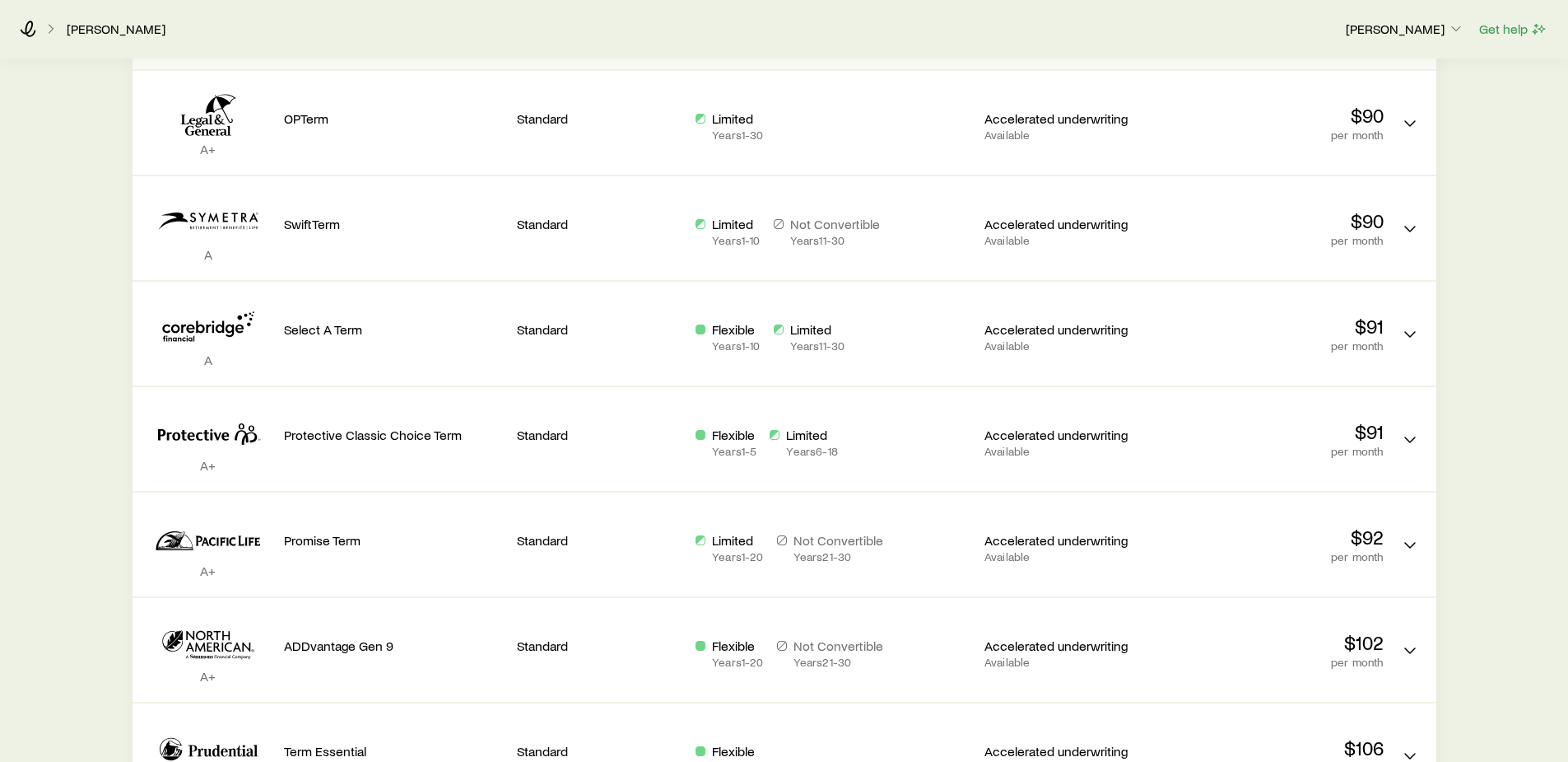
scroll to position [576, 0]
